Goal: Find specific page/section: Find specific page/section

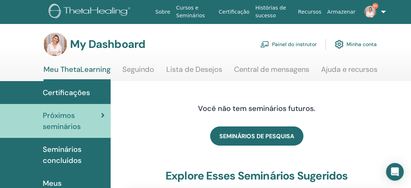
click at [288, 45] on link "Painel do instrutor" at bounding box center [288, 44] width 56 height 16
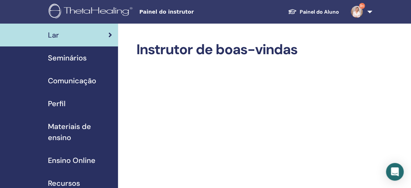
click at [77, 58] on span "Seminários" at bounding box center [67, 57] width 39 height 11
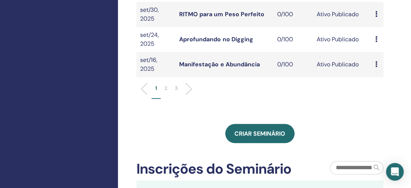
scroll to position [325, 0]
click at [165, 85] on p "2" at bounding box center [166, 89] width 3 height 8
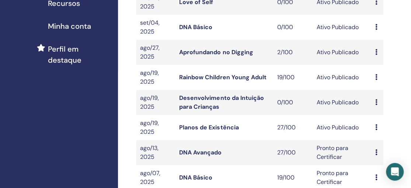
scroll to position [180, 0]
click at [220, 76] on link "Rainbow Children Young Adult" at bounding box center [222, 78] width 87 height 8
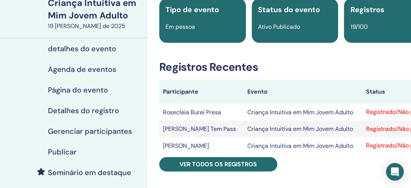
scroll to position [70, 0]
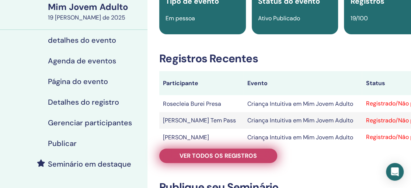
click at [221, 154] on font "Ver todos os registros" at bounding box center [218, 156] width 77 height 8
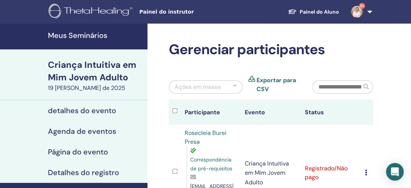
click at [93, 35] on font "Meus Seminários" at bounding box center [77, 36] width 59 height 10
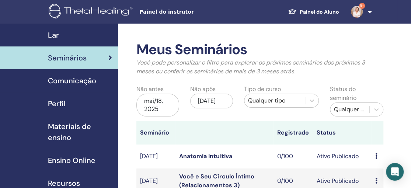
click at [87, 56] on div "Seminários" at bounding box center [59, 57] width 106 height 11
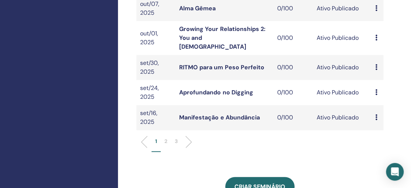
scroll to position [273, 0]
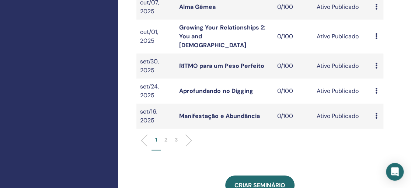
click at [165, 136] on p "2" at bounding box center [166, 140] width 3 height 8
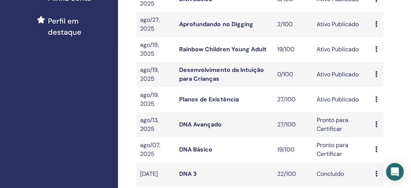
scroll to position [204, 0]
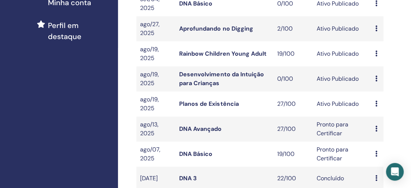
click at [241, 103] on td "Planos de Existência" at bounding box center [225, 104] width 98 height 25
click at [231, 101] on link "Planos de Existência" at bounding box center [208, 104] width 59 height 8
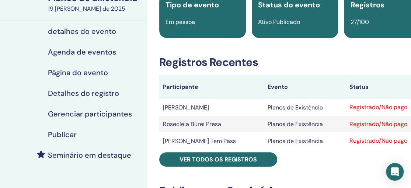
scroll to position [67, 0]
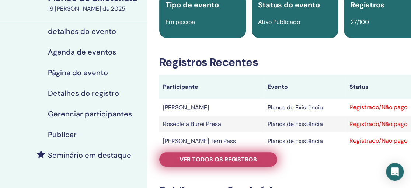
click at [196, 158] on font "Ver todos os registros" at bounding box center [218, 160] width 77 height 8
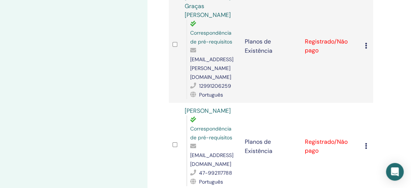
scroll to position [1422, 0]
